Goal: Information Seeking & Learning: Learn about a topic

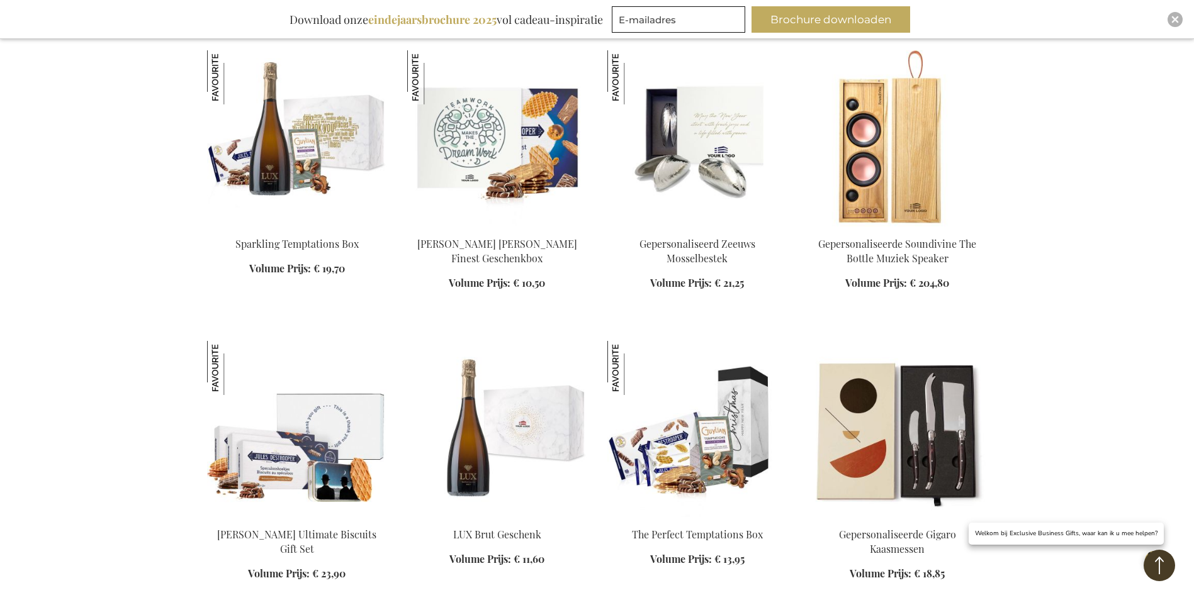
scroll to position [836, 0]
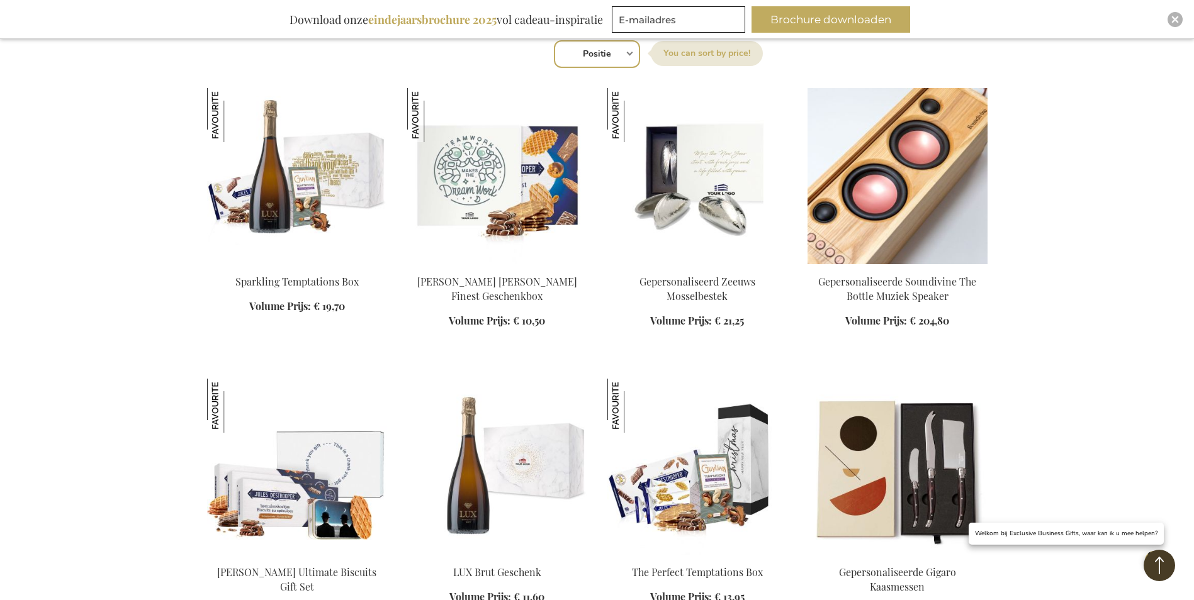
click at [897, 206] on img at bounding box center [897, 176] width 180 height 176
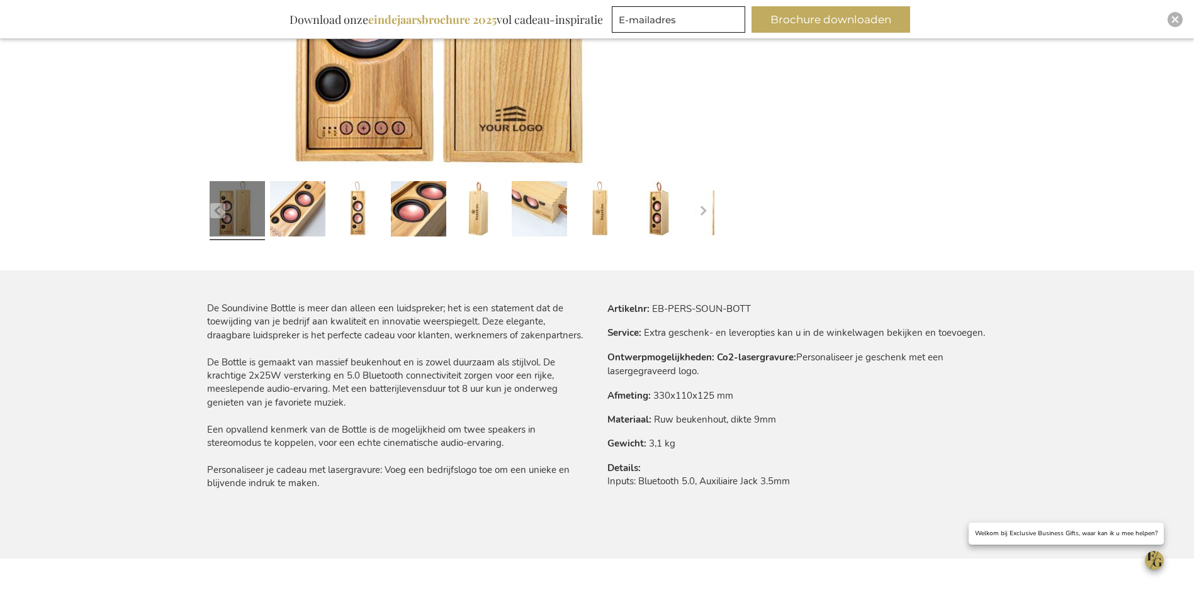
scroll to position [552, 0]
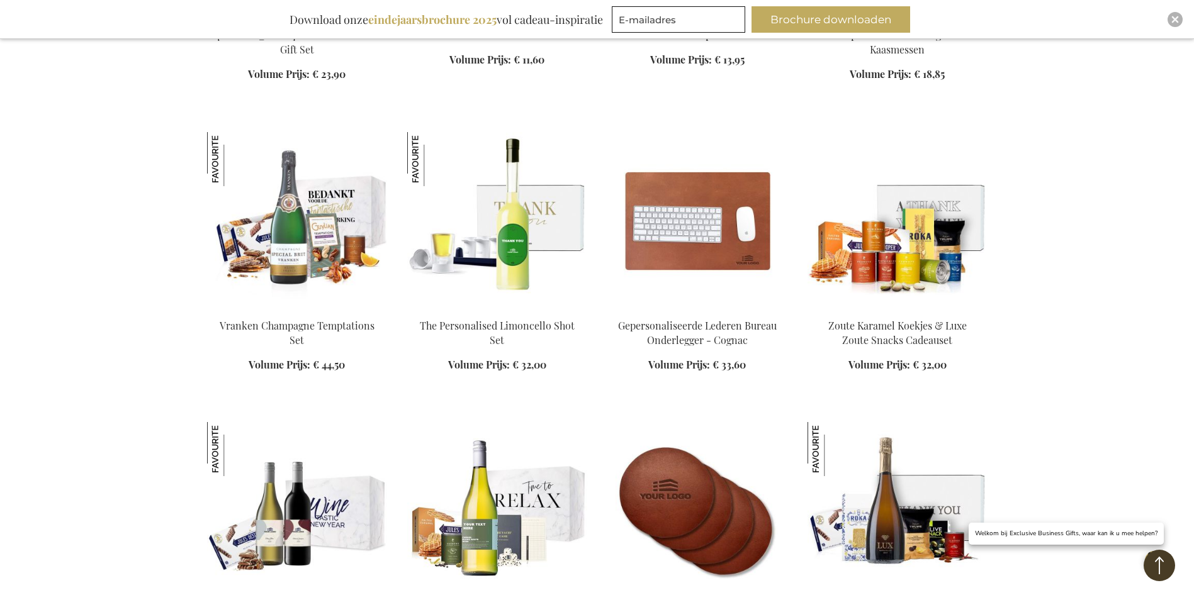
scroll to position [1434, 0]
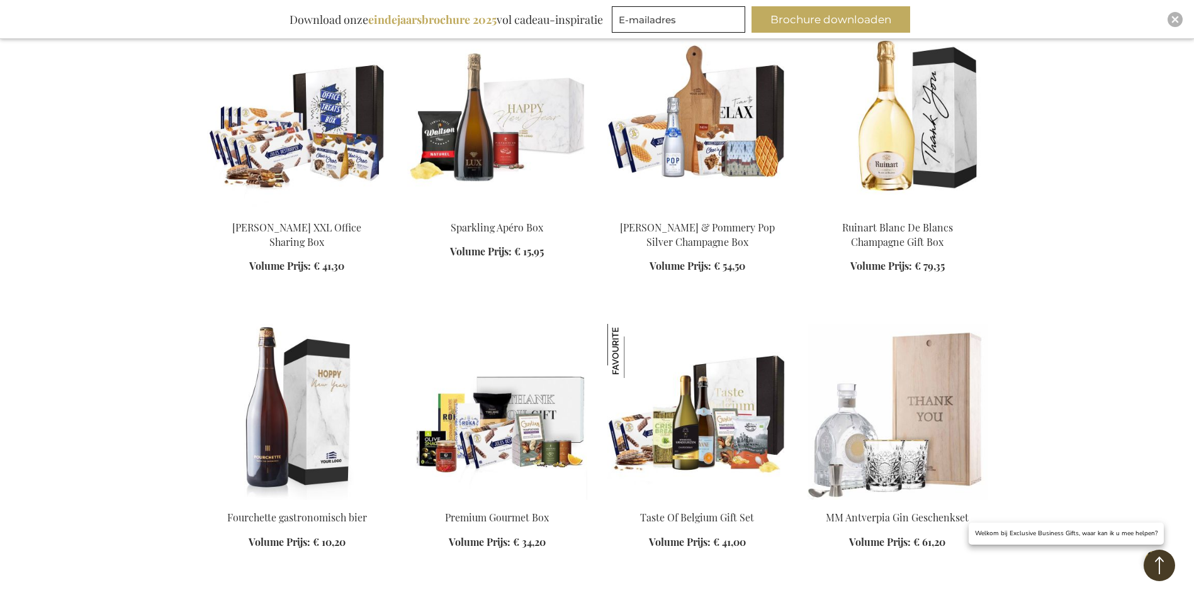
scroll to position [2350, 0]
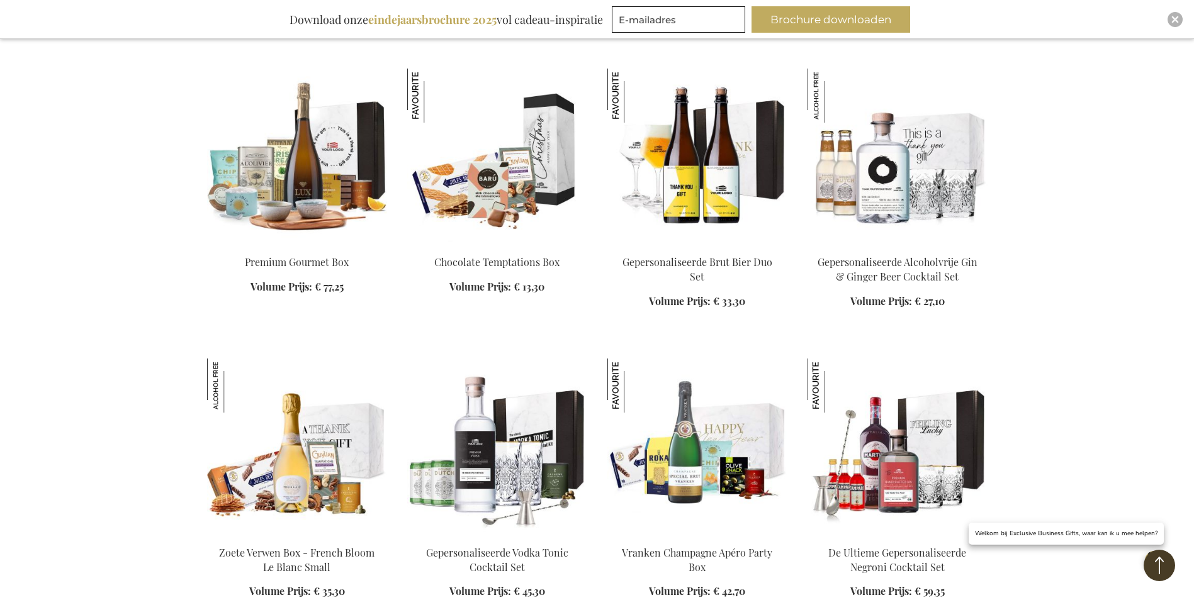
scroll to position [3180, 0]
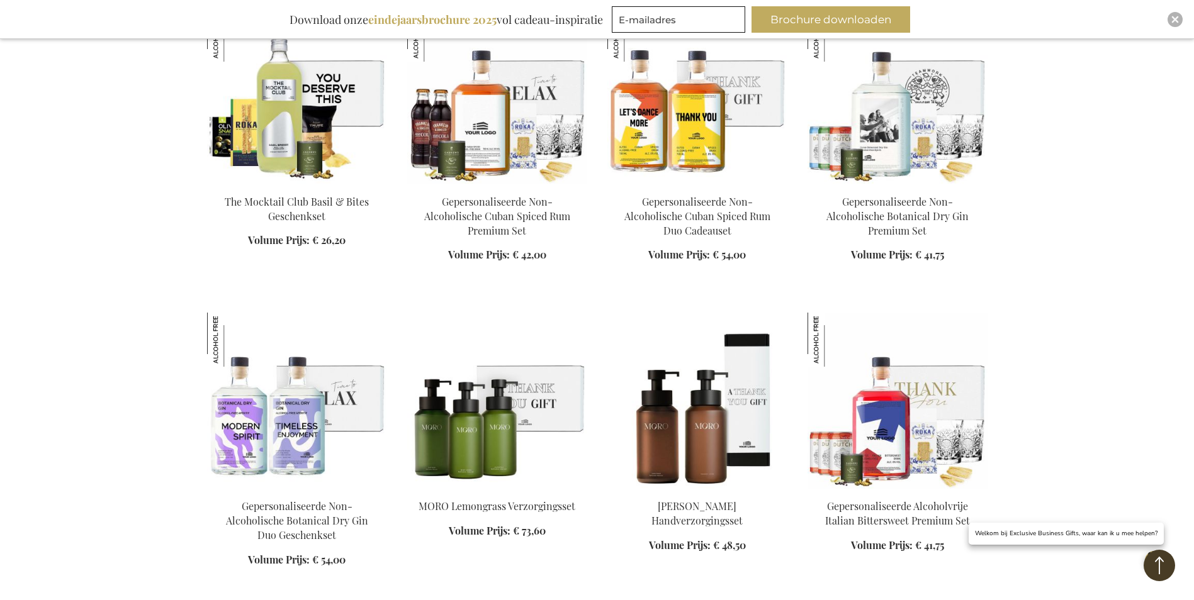
scroll to position [4115, 0]
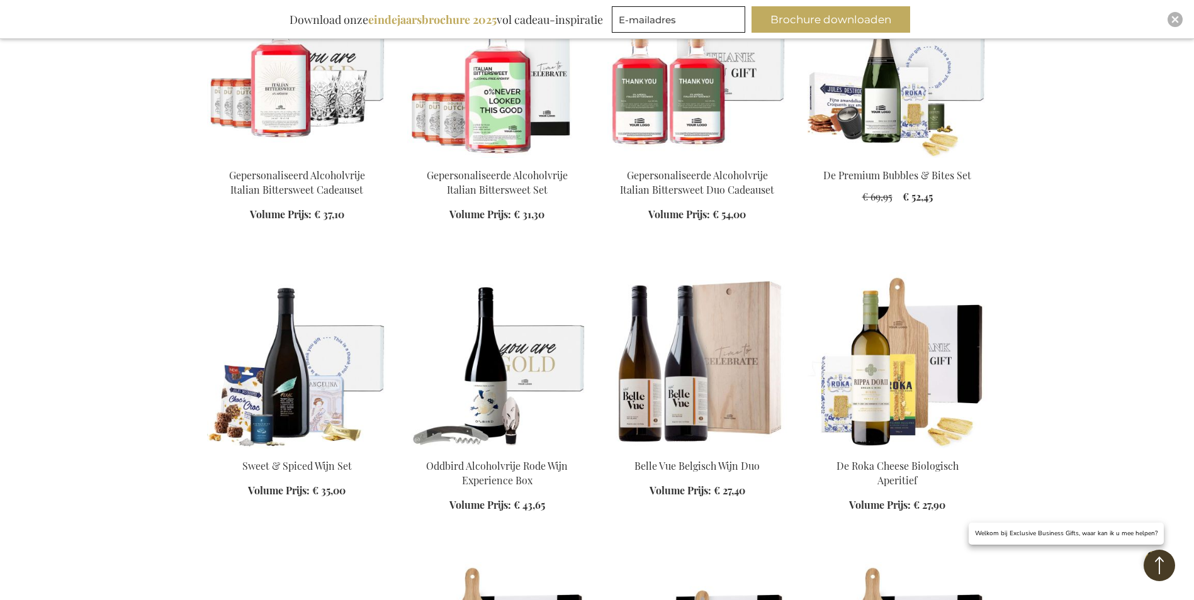
scroll to position [4847, 0]
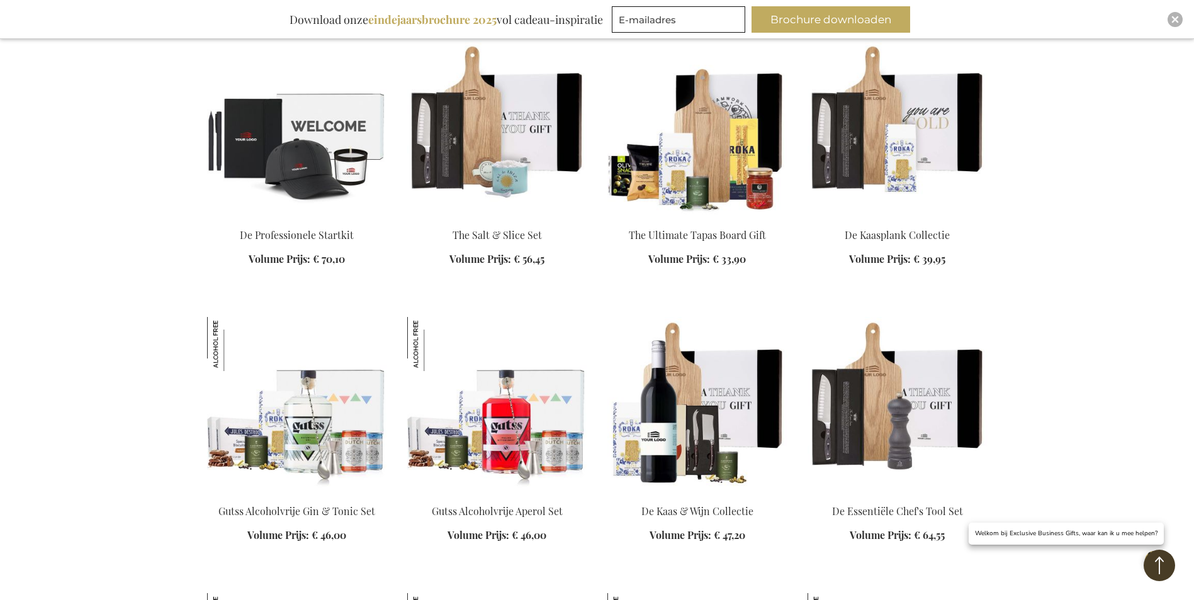
scroll to position [5420, 0]
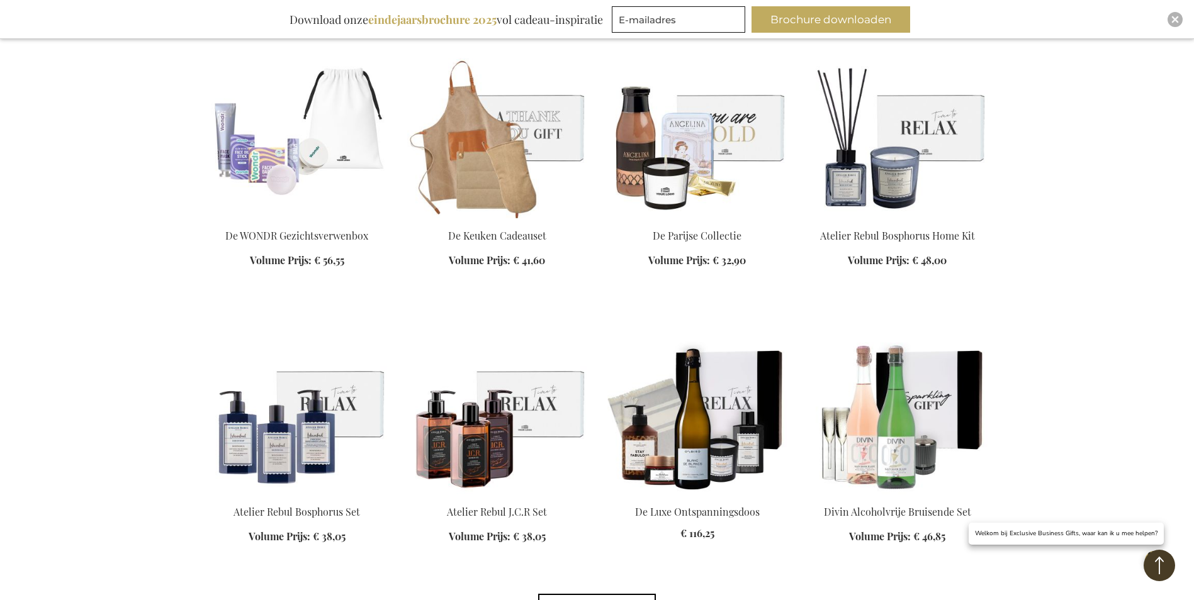
scroll to position [6722, 0]
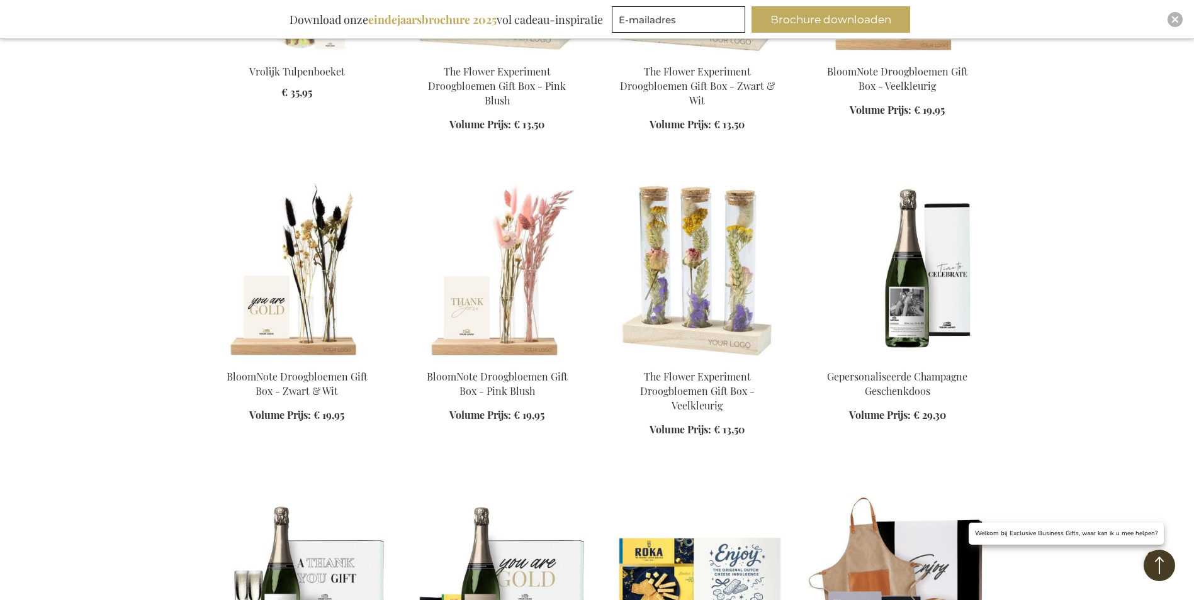
scroll to position [7418, 0]
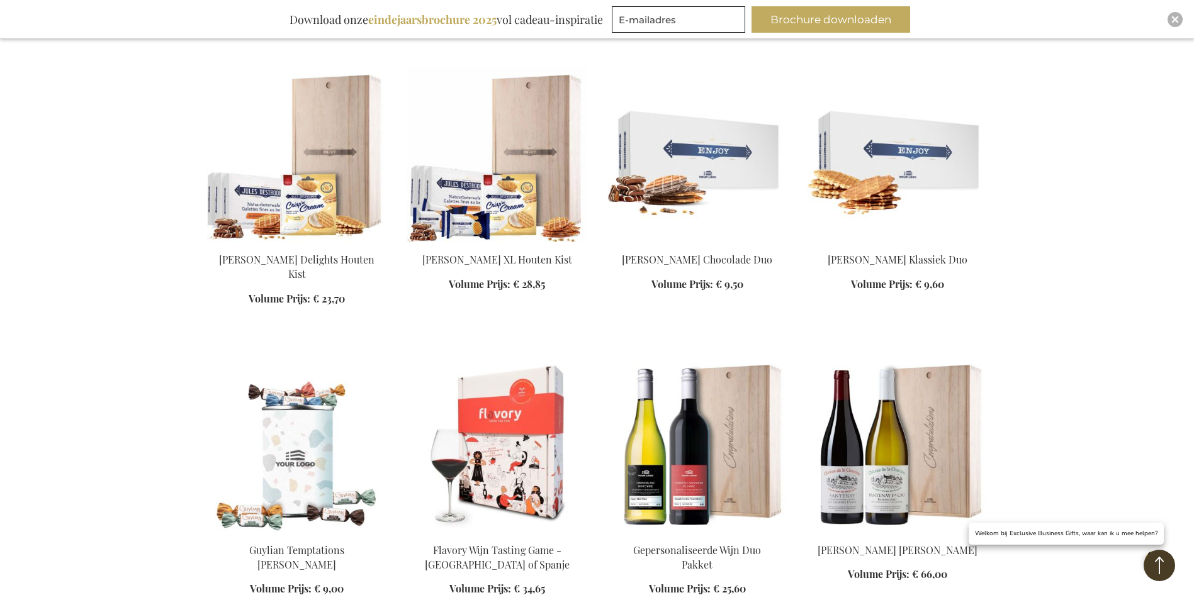
scroll to position [8493, 0]
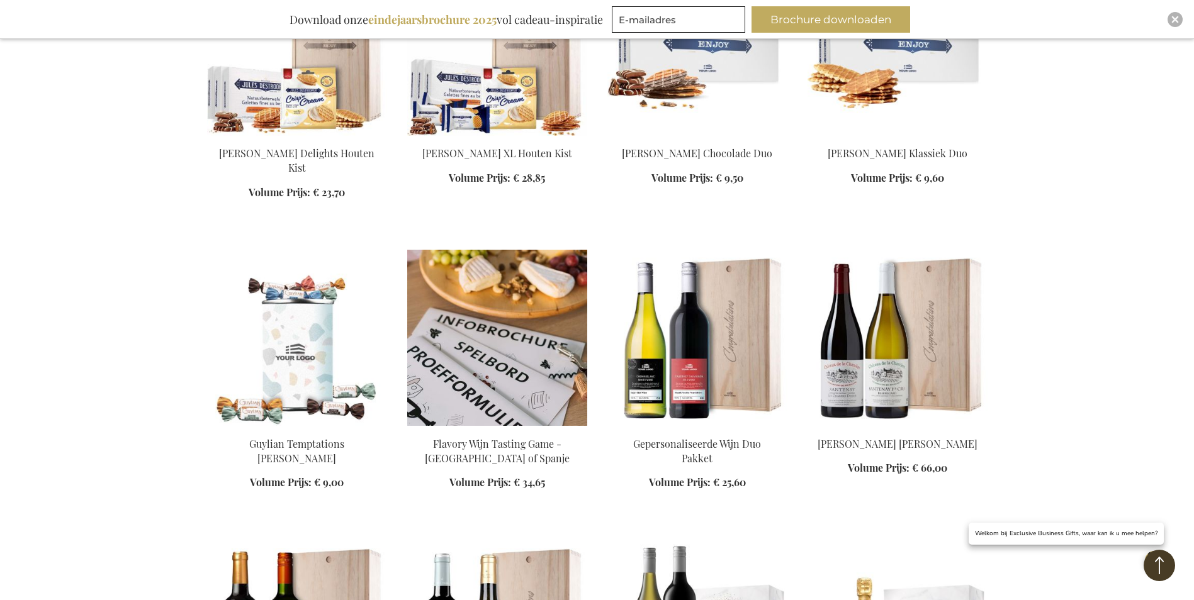
click at [495, 340] on img at bounding box center [497, 338] width 180 height 176
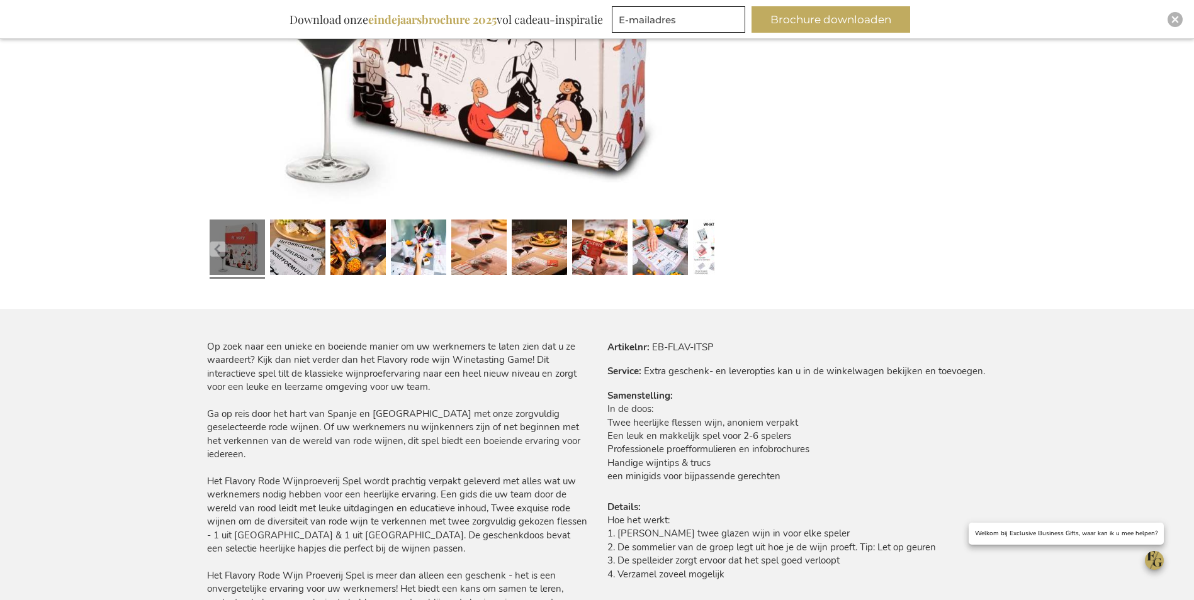
scroll to position [522, 0]
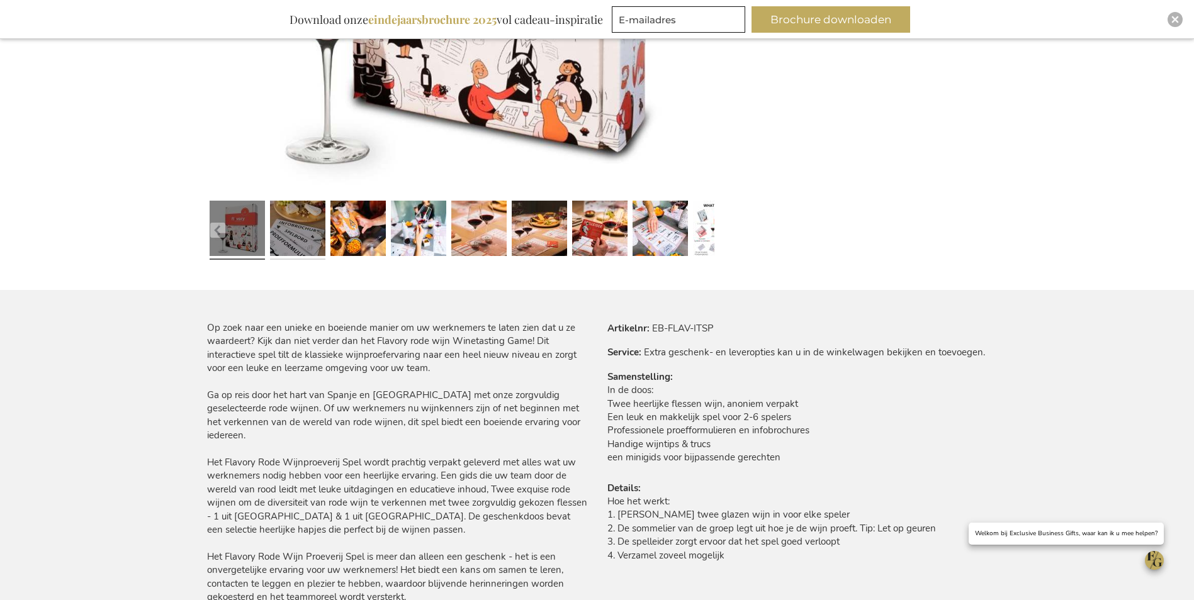
click at [292, 240] on link at bounding box center [297, 230] width 55 height 69
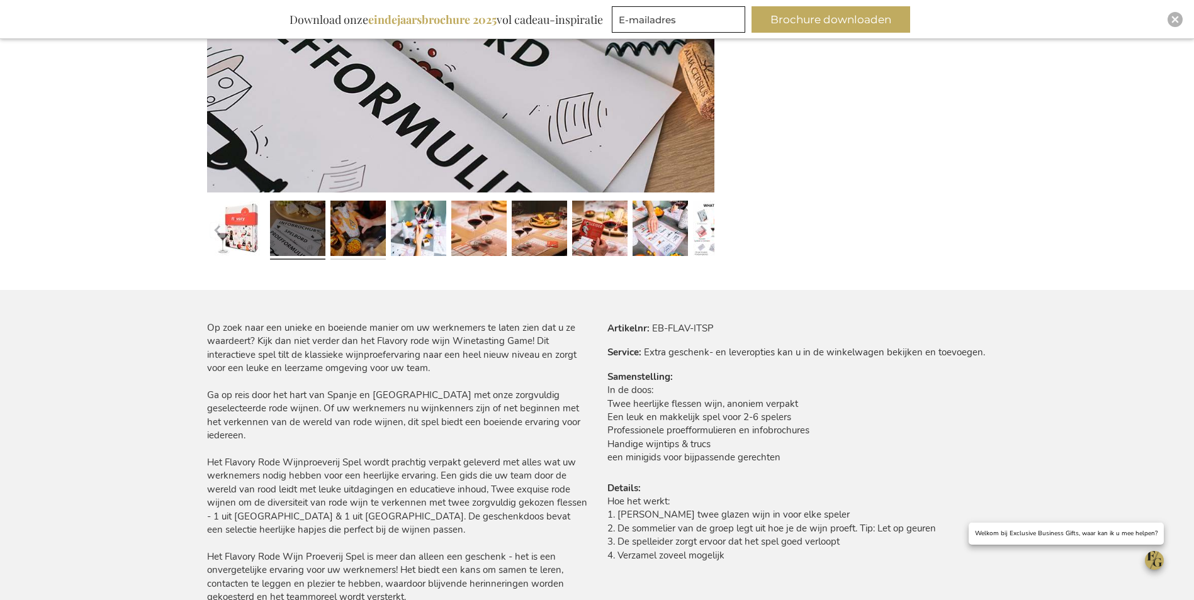
click at [372, 239] on link at bounding box center [357, 230] width 55 height 69
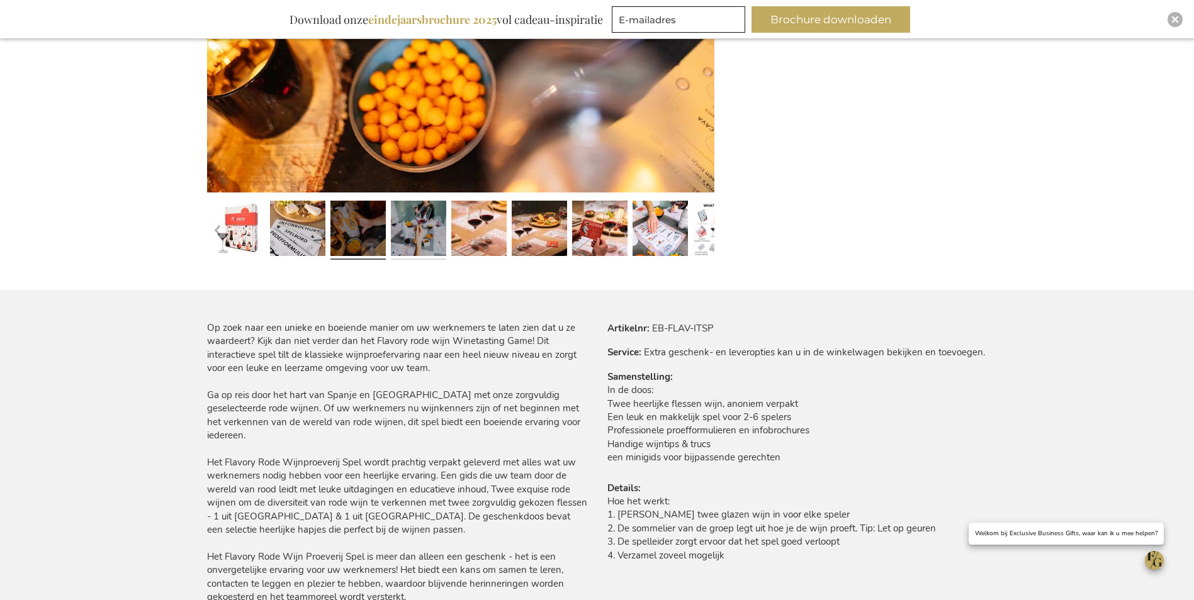
drag, startPoint x: 417, startPoint y: 235, endPoint x: 442, endPoint y: 235, distance: 25.2
click at [417, 235] on link at bounding box center [418, 230] width 55 height 69
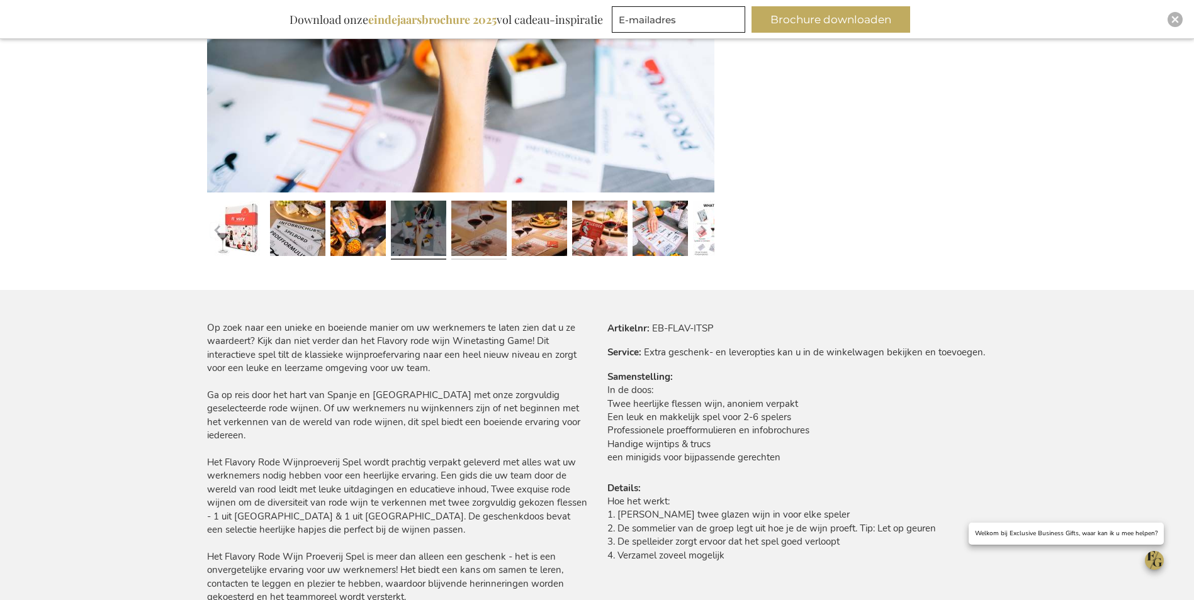
click at [460, 234] on link at bounding box center [478, 230] width 55 height 69
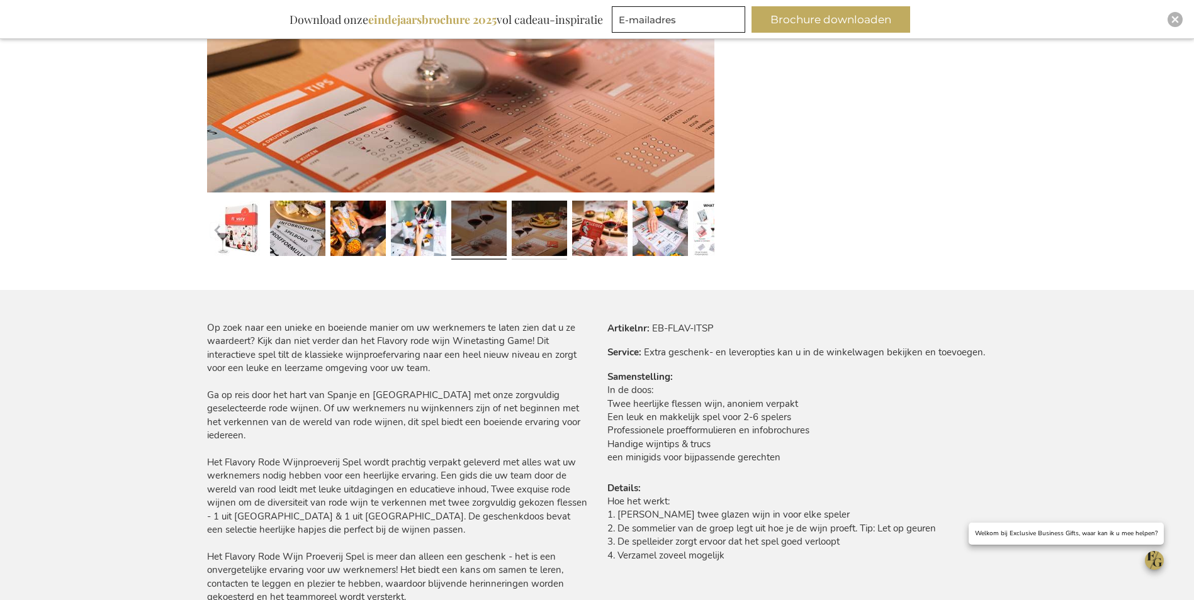
click at [546, 238] on link at bounding box center [539, 230] width 55 height 69
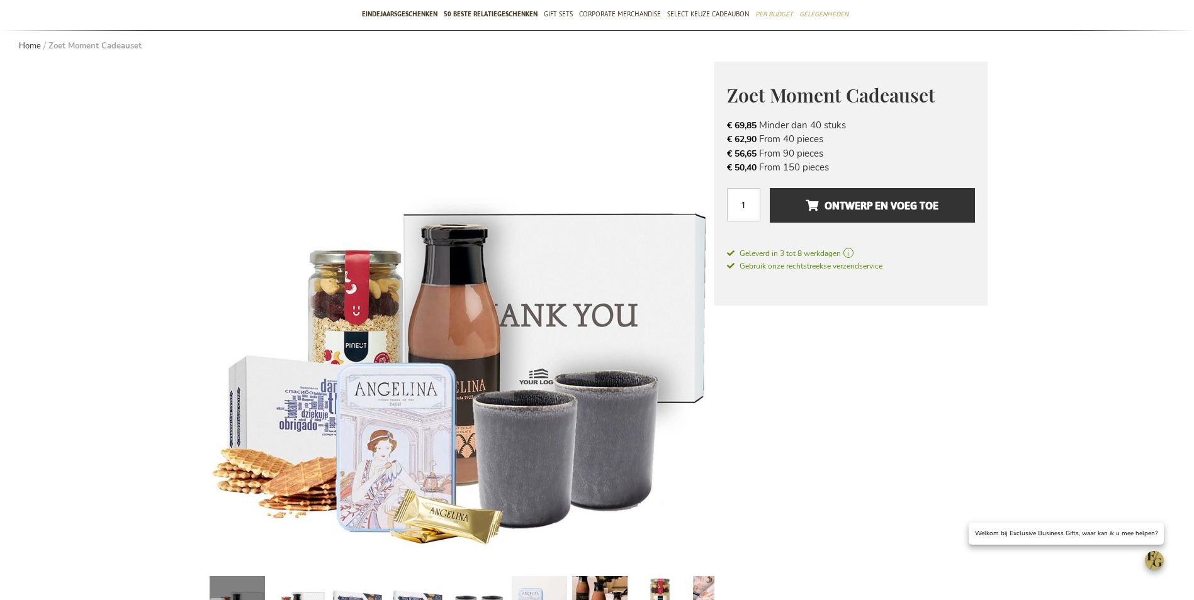
scroll to position [181, 0]
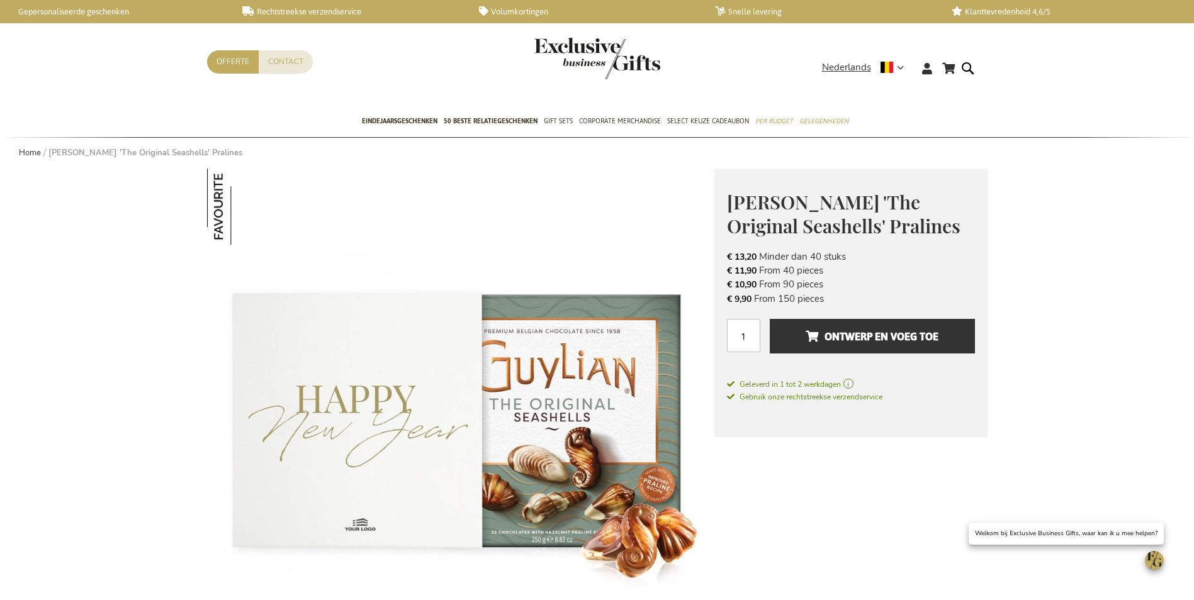
click at [650, 360] on img at bounding box center [460, 422] width 507 height 507
